Goal: Information Seeking & Learning: Learn about a topic

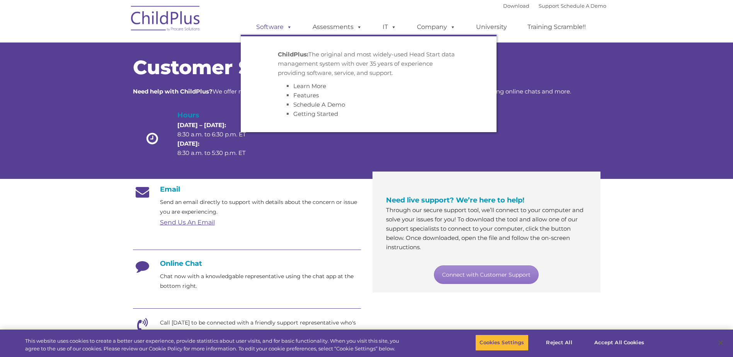
click at [286, 31] on span at bounding box center [288, 26] width 9 height 7
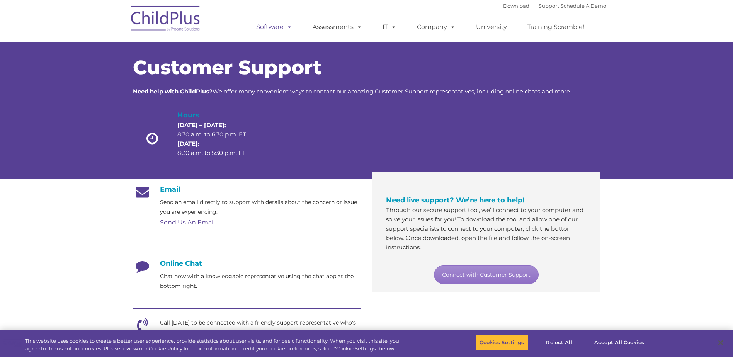
click at [284, 31] on link "Software" at bounding box center [274, 26] width 51 height 15
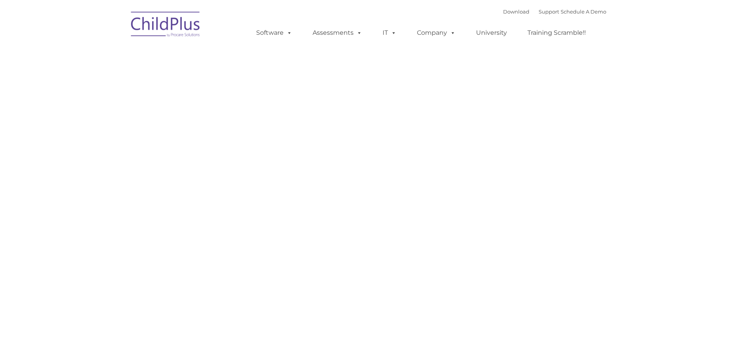
click at [283, 22] on ul "Software ChildPlus: The original and most widely-used Head Start data managemen…" at bounding box center [424, 32] width 366 height 31
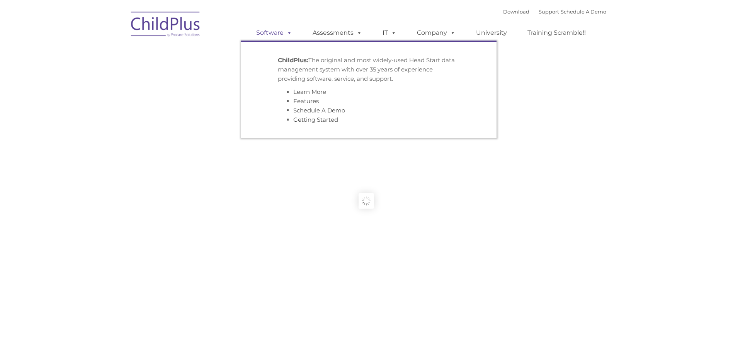
type input ""
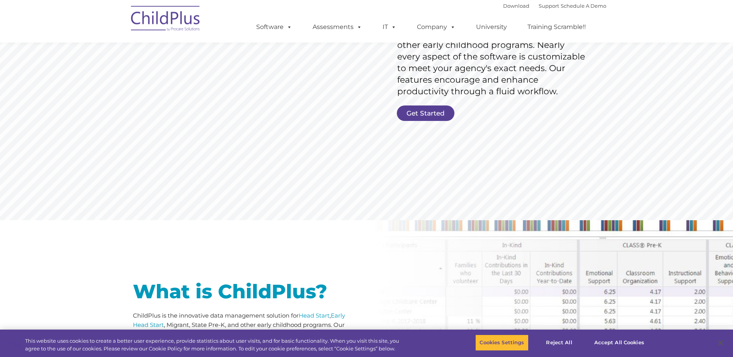
click at [452, 128] on rs-slide "Request Pricing ChildPlus is an all-in-one software solution for Head Start, EH…" at bounding box center [366, 46] width 733 height 348
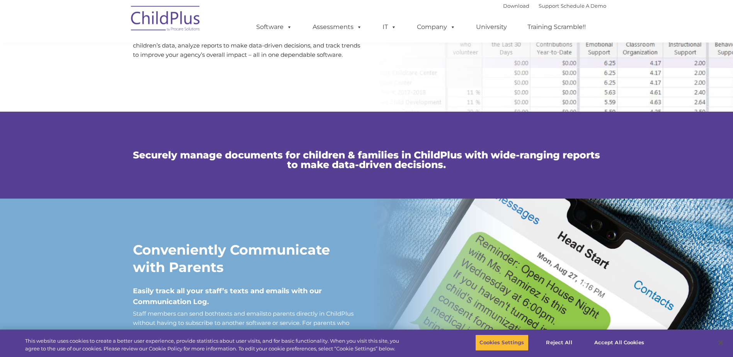
scroll to position [464, 0]
